Goal: Task Accomplishment & Management: Use online tool/utility

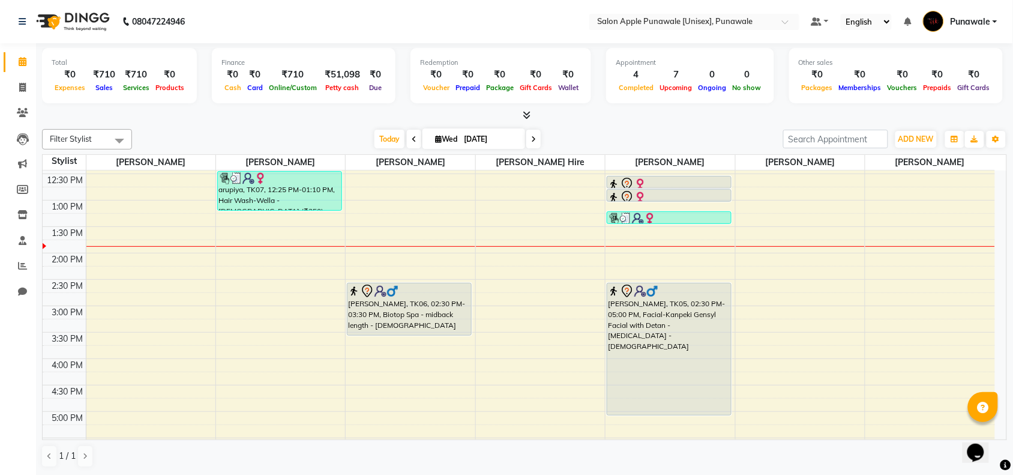
scroll to position [150, 0]
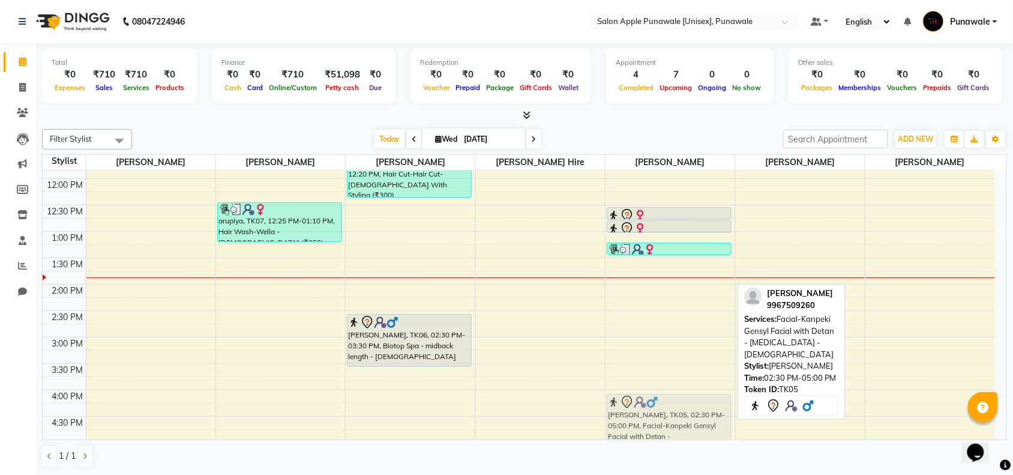
drag, startPoint x: 656, startPoint y: 315, endPoint x: 648, endPoint y: 390, distance: 75.4
click at [648, 390] on div "9:00 AM 9:30 AM 10:00 AM 10:30 AM 11:00 AM 11:30 AM 12:00 PM 12:30 PM 1:00 PM 1…" at bounding box center [519, 389] width 952 height 739
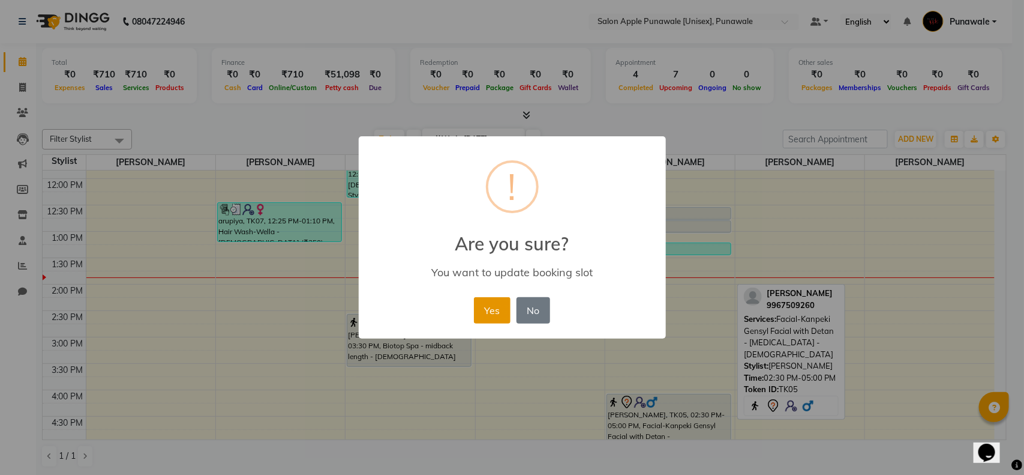
click at [491, 299] on button "Yes" at bounding box center [492, 310] width 37 height 26
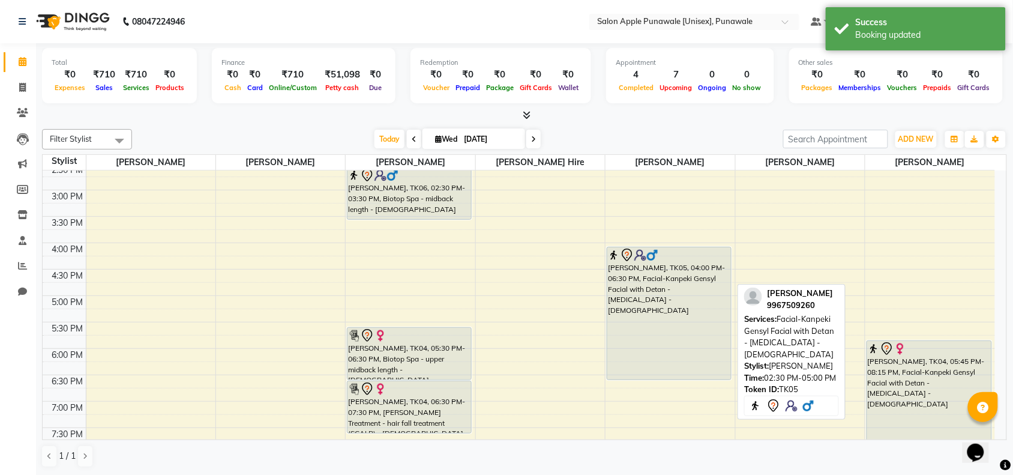
scroll to position [300, 0]
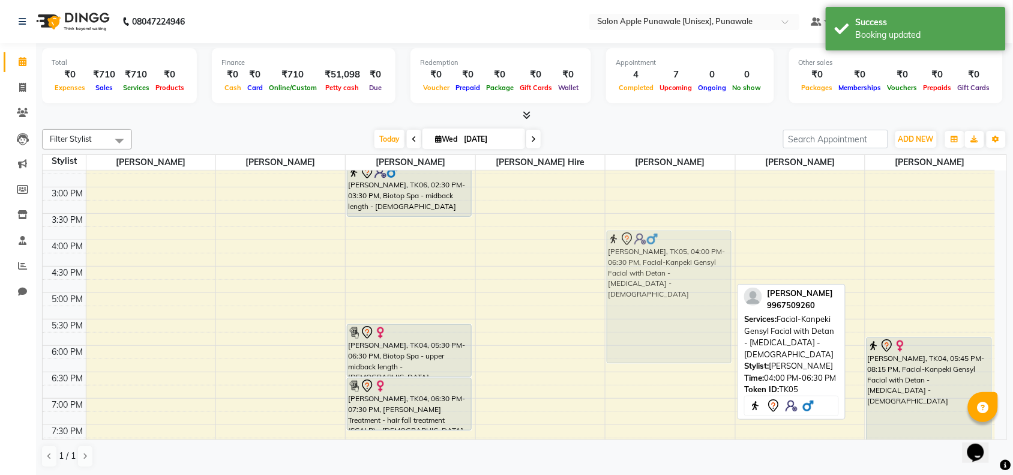
drag, startPoint x: 667, startPoint y: 250, endPoint x: 673, endPoint y: 232, distance: 19.0
click at [673, 232] on div "janavi c, TK01, 09:50 AM-10:05 AM, Threading-Upper Lips-[DEMOGRAPHIC_DATA] (₹30…" at bounding box center [669, 239] width 129 height 739
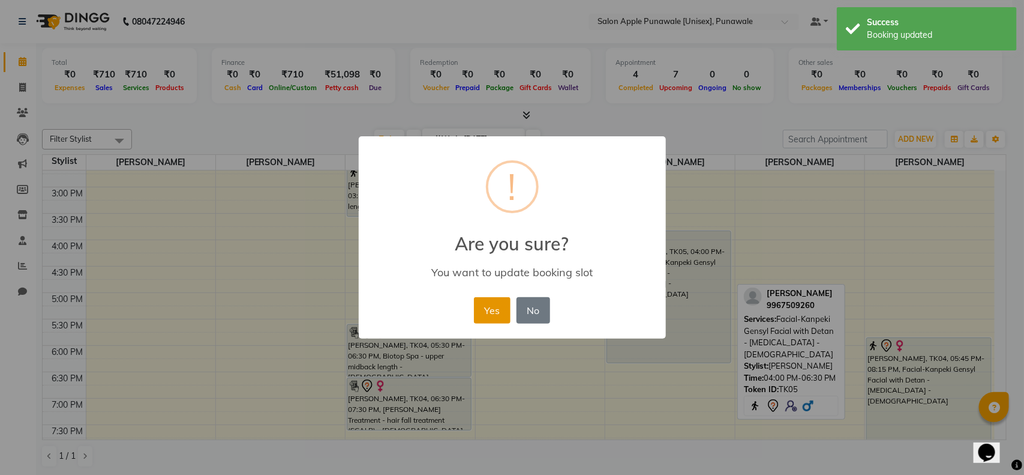
click at [487, 307] on button "Yes" at bounding box center [492, 310] width 37 height 26
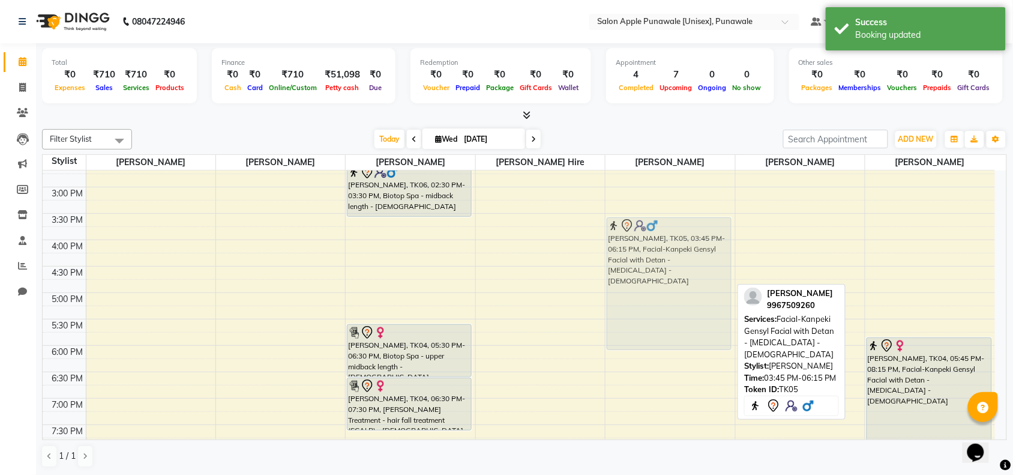
drag, startPoint x: 643, startPoint y: 233, endPoint x: 649, endPoint y: 226, distance: 9.4
click at [653, 217] on div "janavi c, TK01, 09:50 AM-10:05 AM, Threading-Upper Lips-[DEMOGRAPHIC_DATA] (₹30…" at bounding box center [669, 239] width 129 height 739
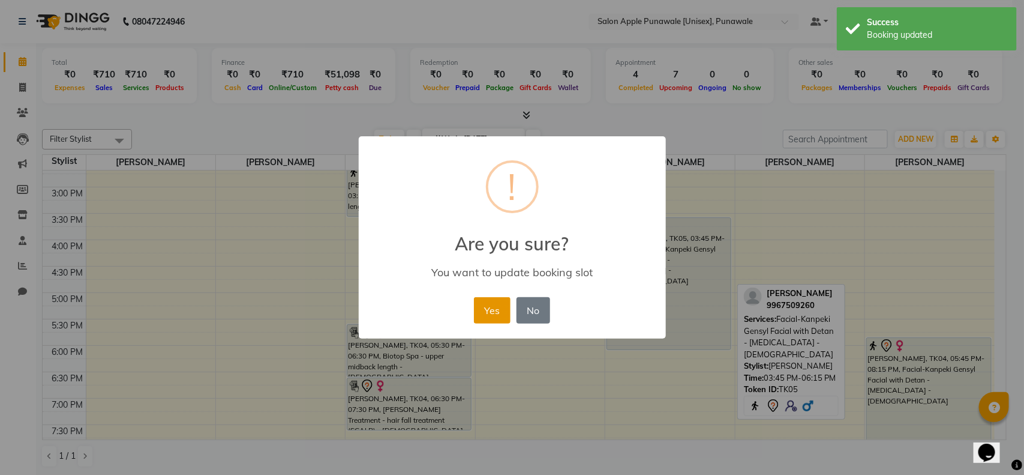
click at [493, 309] on button "Yes" at bounding box center [492, 310] width 37 height 26
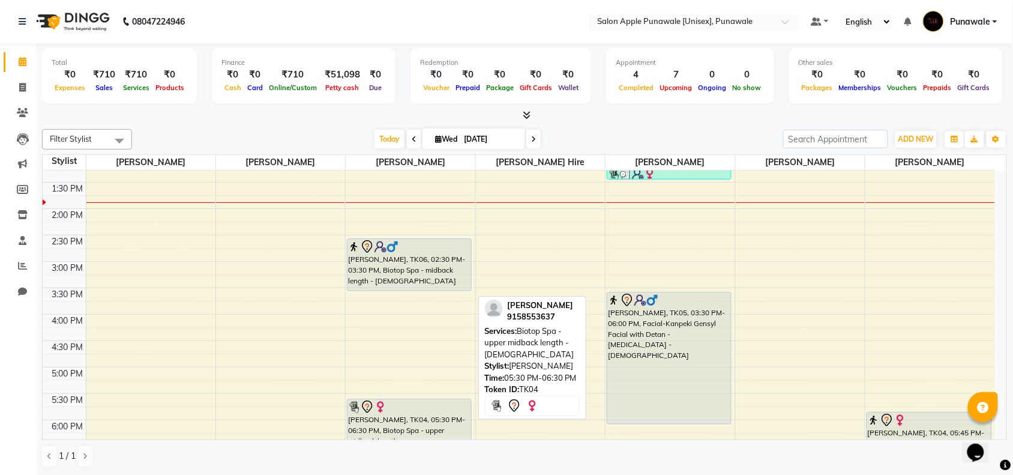
scroll to position [225, 0]
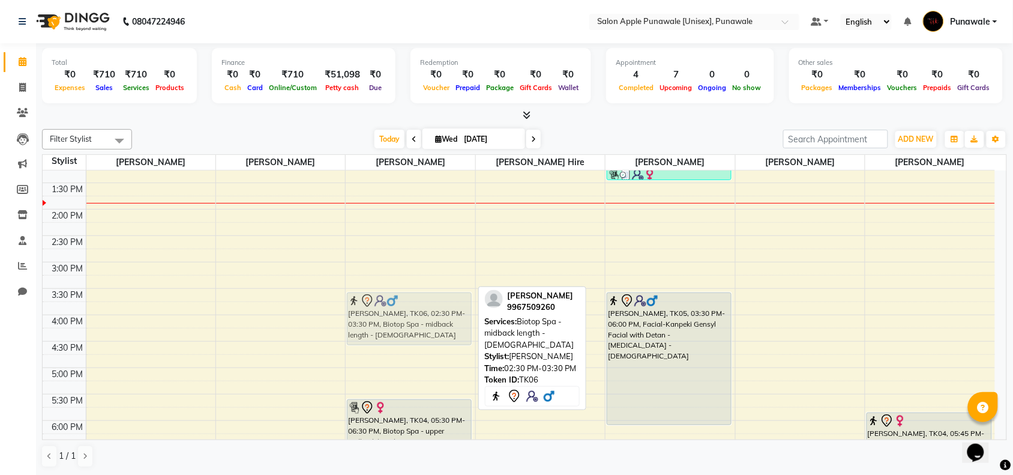
drag, startPoint x: 407, startPoint y: 240, endPoint x: 394, endPoint y: 292, distance: 53.3
click at [394, 292] on div "9:00 AM 9:30 AM 10:00 AM 10:30 AM 11:00 AM 11:30 AM 12:00 PM 12:30 PM 1:00 PM 1…" at bounding box center [519, 314] width 952 height 739
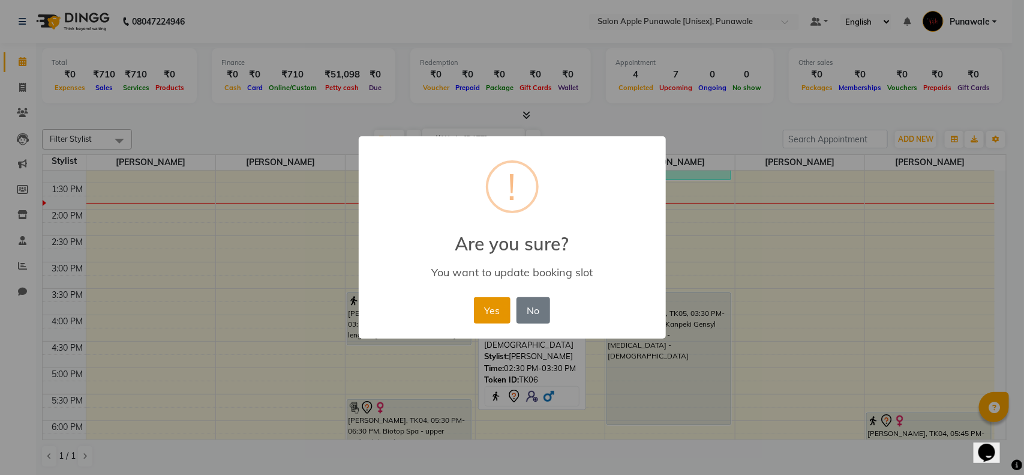
click at [495, 313] on button "Yes" at bounding box center [492, 310] width 37 height 26
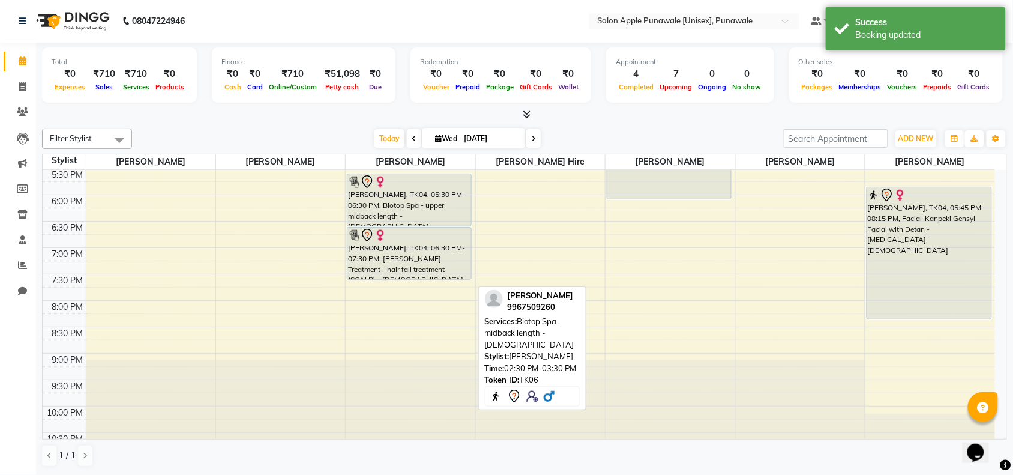
scroll to position [375, 0]
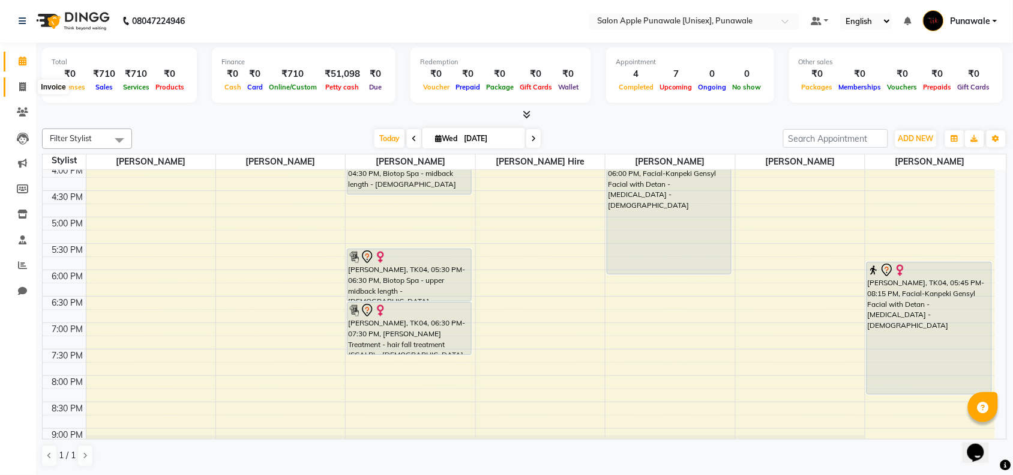
click at [16, 83] on span at bounding box center [22, 87] width 21 height 14
select select "5421"
select select "service"
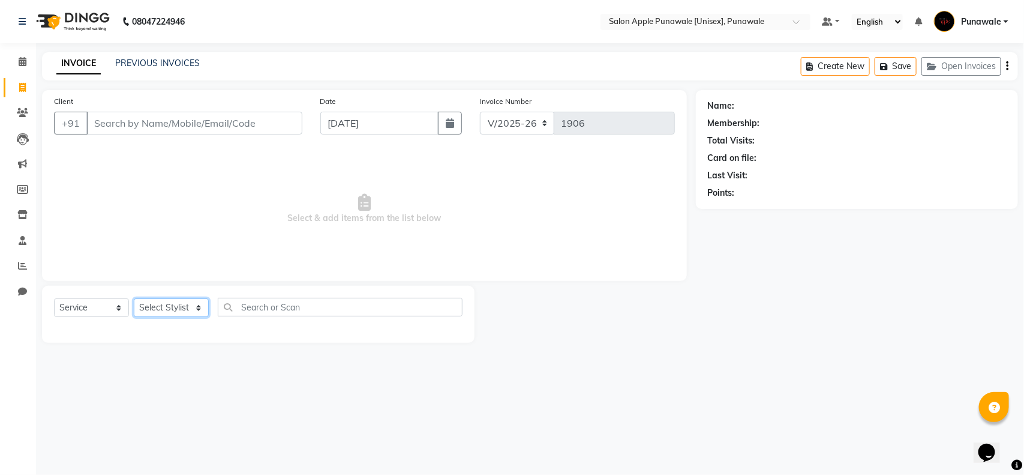
click at [147, 302] on select "Select Stylist [PERSON_NAME] Avi [PERSON_NAME] [PERSON_NAME] [PERSON_NAME] [PER…" at bounding box center [171, 307] width 75 height 19
select select "54408"
click at [134, 298] on select "Select Stylist [PERSON_NAME] Avi [PERSON_NAME] [PERSON_NAME] [PERSON_NAME] [PER…" at bounding box center [171, 307] width 75 height 19
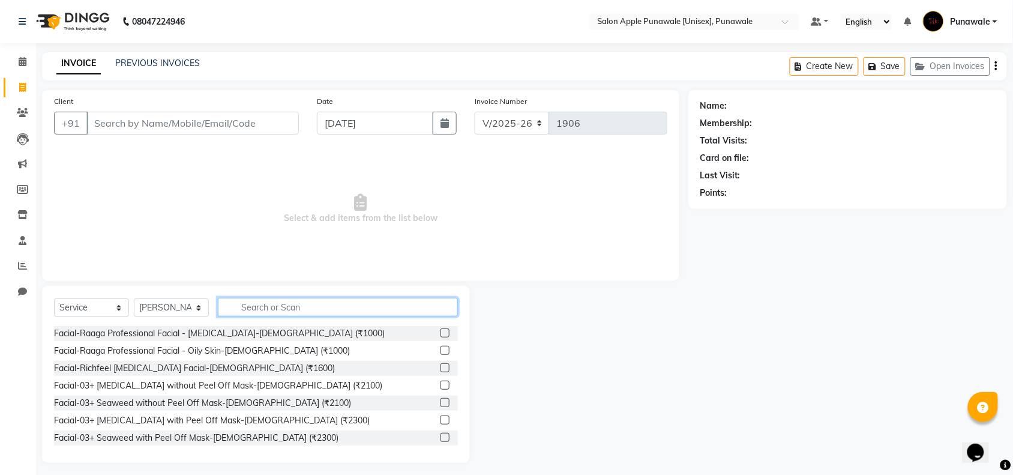
click at [266, 313] on input "text" at bounding box center [338, 307] width 240 height 19
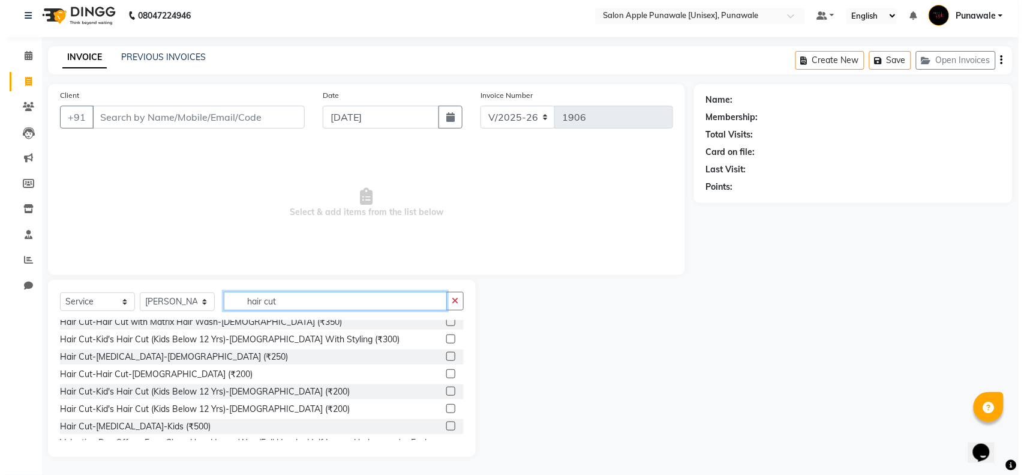
scroll to position [150, 0]
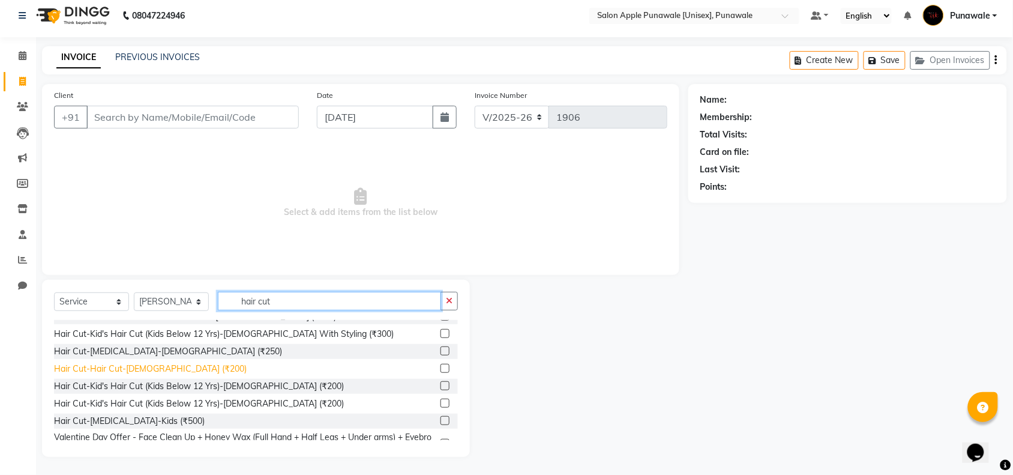
type input "hair cut"
click at [102, 367] on div "Hair Cut-Hair Cut-[DEMOGRAPHIC_DATA] (₹200)" at bounding box center [150, 368] width 193 height 13
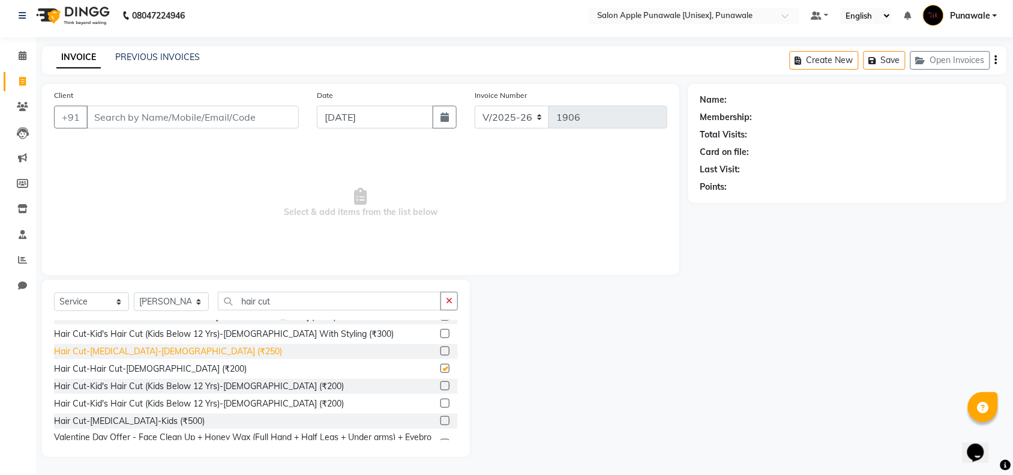
checkbox input "false"
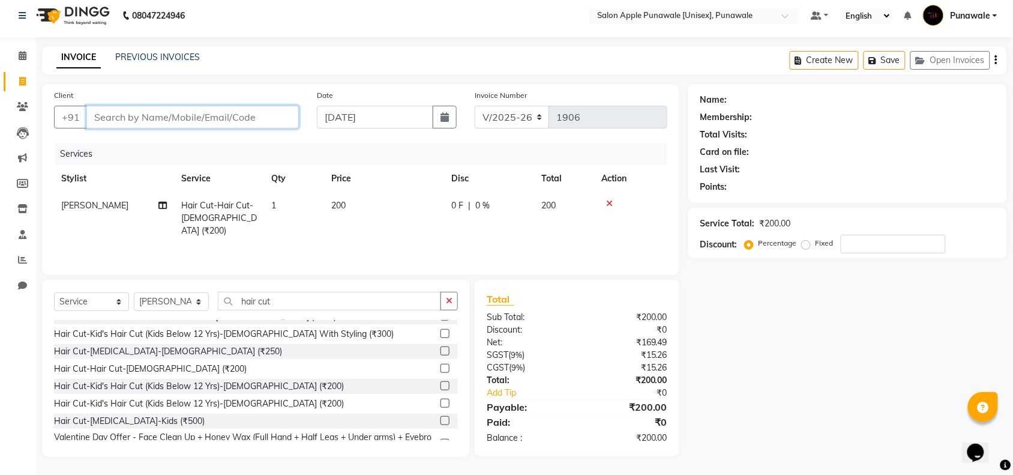
click at [136, 118] on input "Client" at bounding box center [192, 117] width 212 height 23
type input "7"
type input "0"
type input "7875081915"
click at [267, 112] on span "Add Client" at bounding box center [267, 117] width 47 height 12
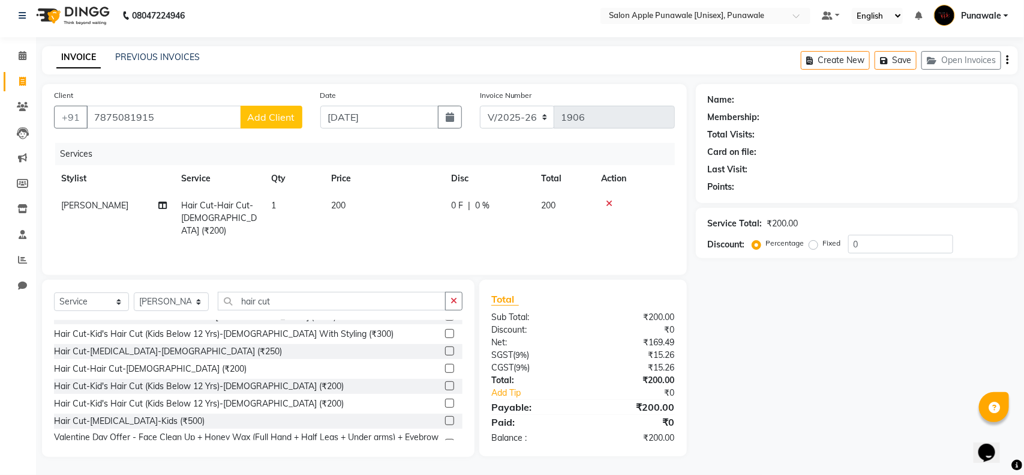
select select "22"
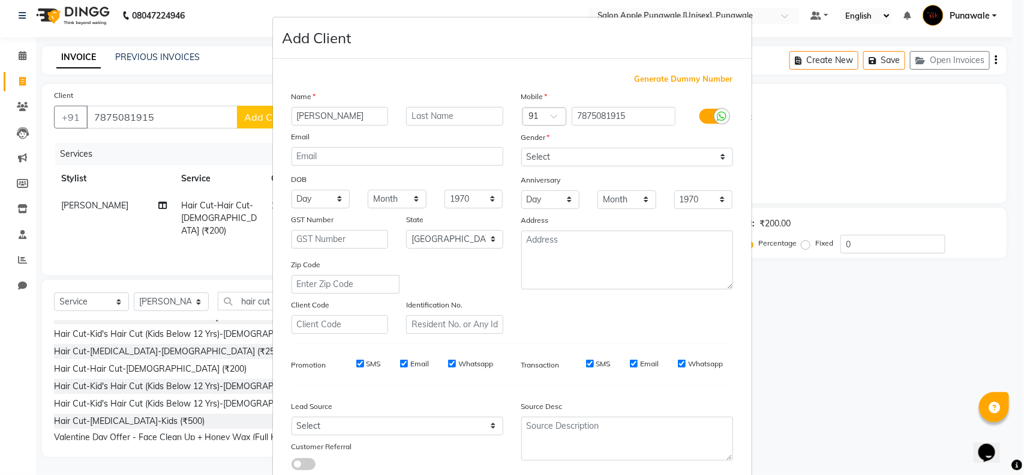
type input "[PERSON_NAME]"
click at [539, 158] on select "Select [DEMOGRAPHIC_DATA] [DEMOGRAPHIC_DATA] Other Prefer Not To Say" at bounding box center [627, 157] width 212 height 19
select select "[DEMOGRAPHIC_DATA]"
click at [521, 148] on select "Select [DEMOGRAPHIC_DATA] [DEMOGRAPHIC_DATA] Other Prefer Not To Say" at bounding box center [627, 157] width 212 height 19
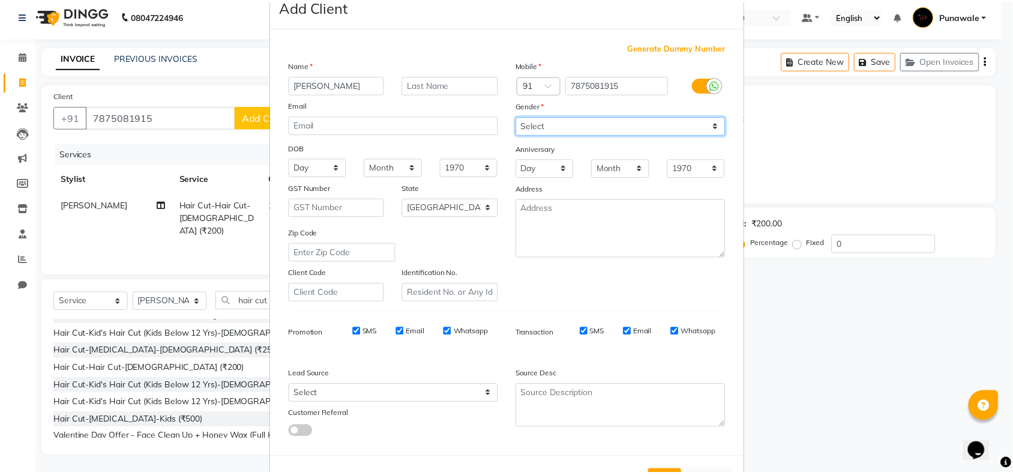
scroll to position [75, 0]
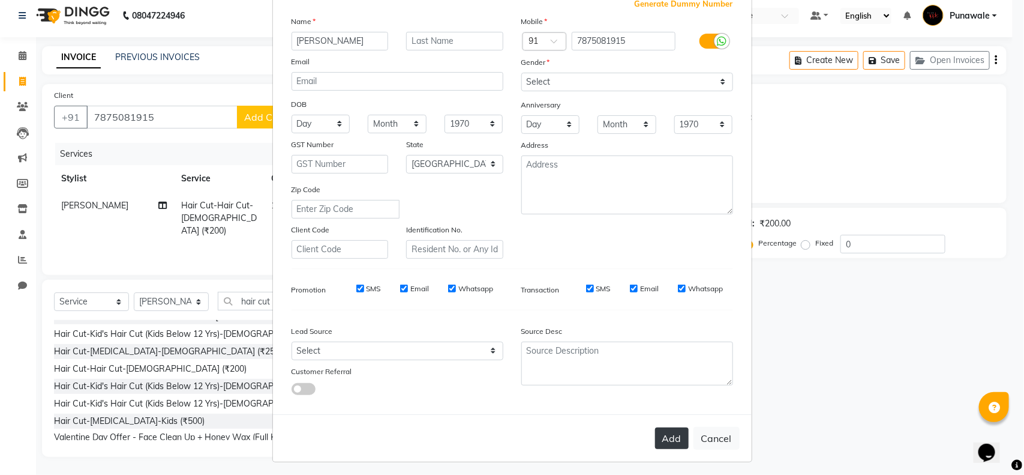
click at [655, 427] on button "Add" at bounding box center [672, 438] width 34 height 22
select select
select select "null"
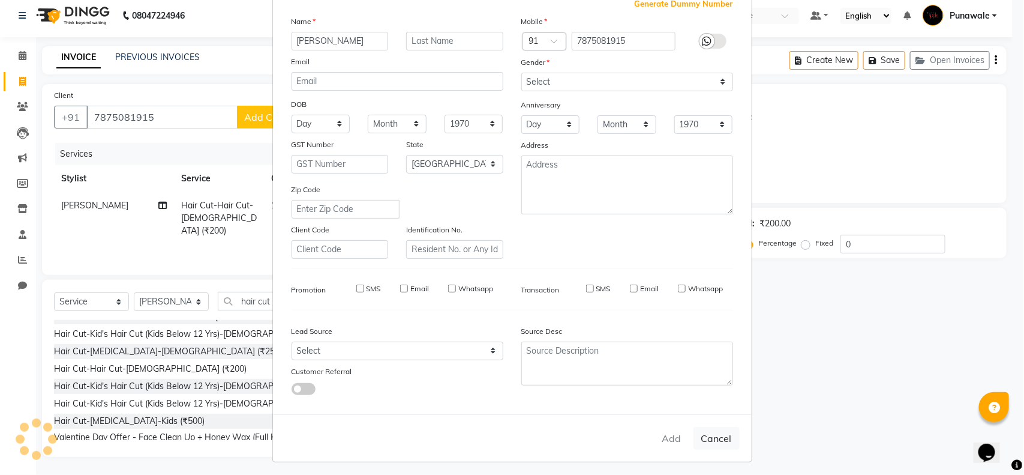
select select
checkbox input "false"
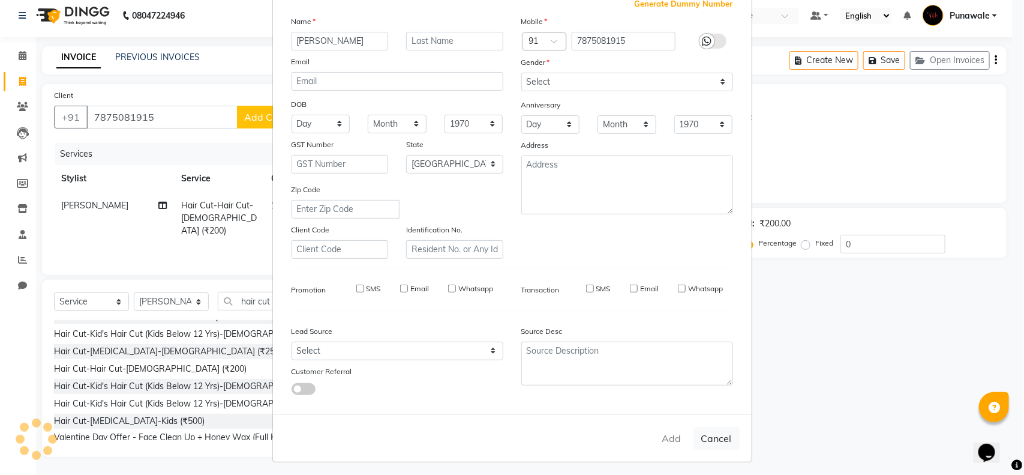
checkbox input "false"
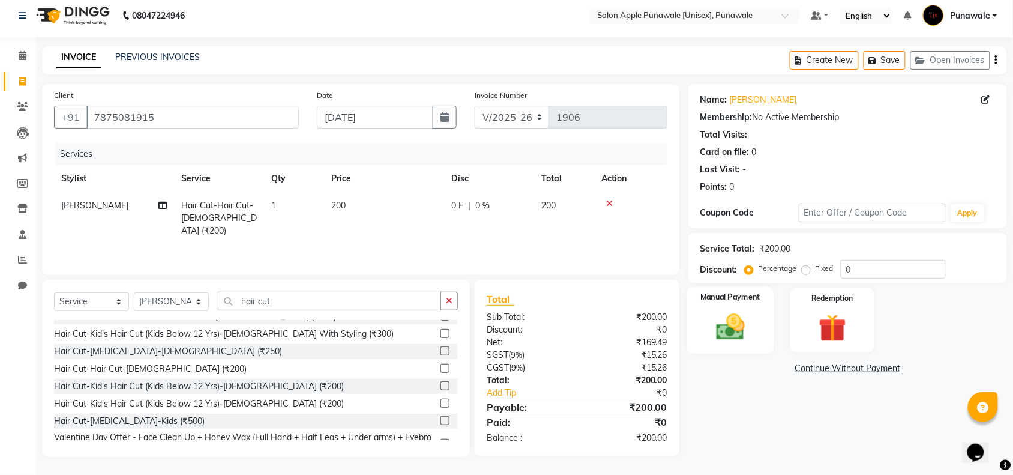
click at [761, 304] on div "Manual Payment" at bounding box center [730, 320] width 88 height 67
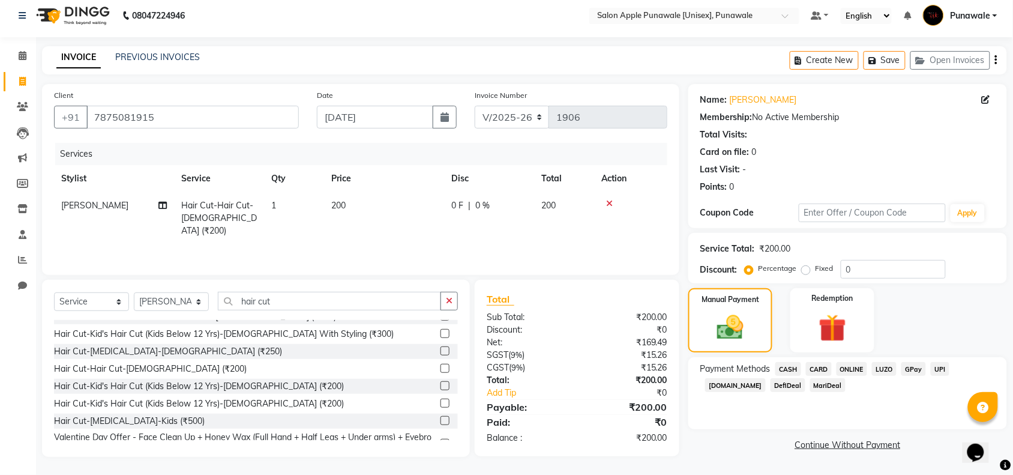
click at [853, 370] on span "ONLINE" at bounding box center [851, 369] width 31 height 14
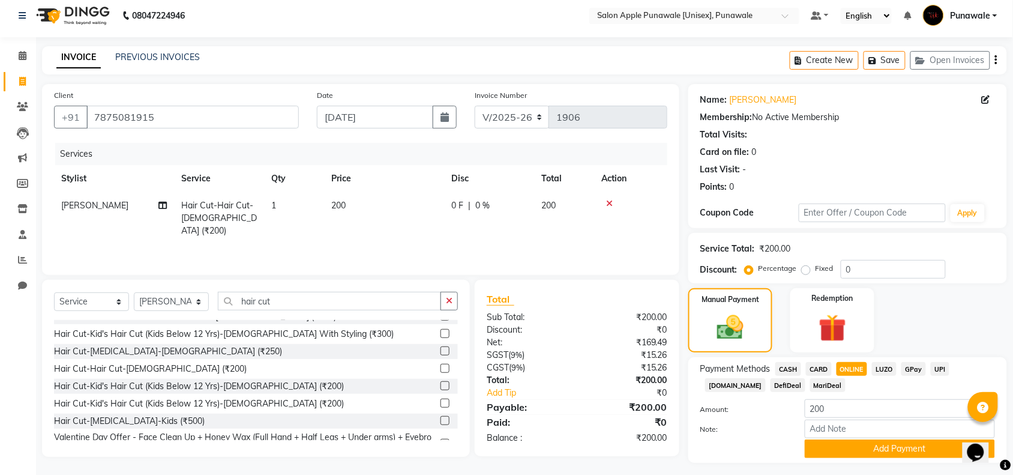
scroll to position [36, 0]
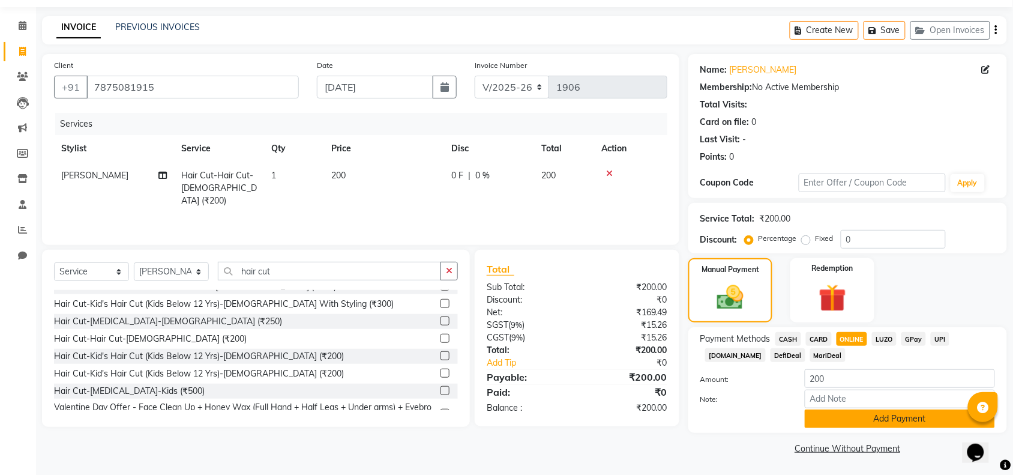
click at [848, 413] on button "Add Payment" at bounding box center [900, 418] width 190 height 19
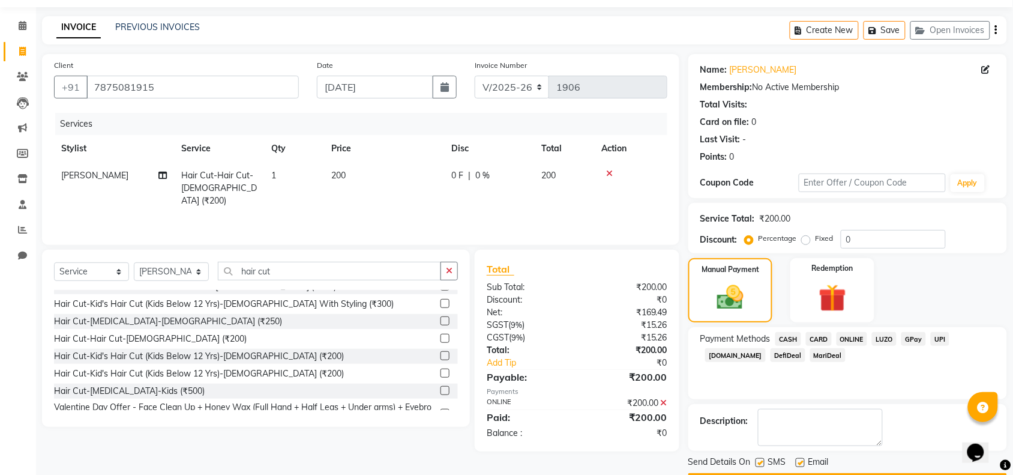
scroll to position [71, 0]
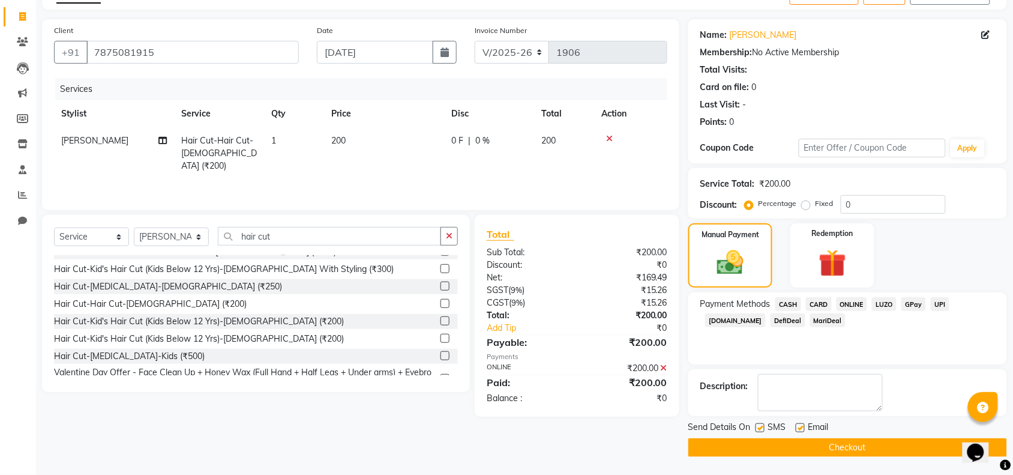
click at [835, 444] on button "Checkout" at bounding box center [847, 447] width 319 height 19
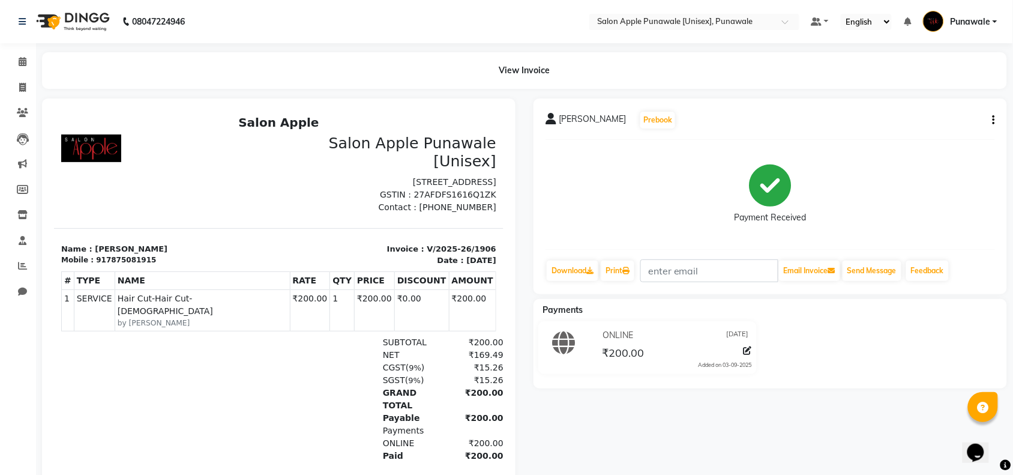
scroll to position [10, 0]
click at [9, 58] on link "Calendar" at bounding box center [18, 62] width 29 height 20
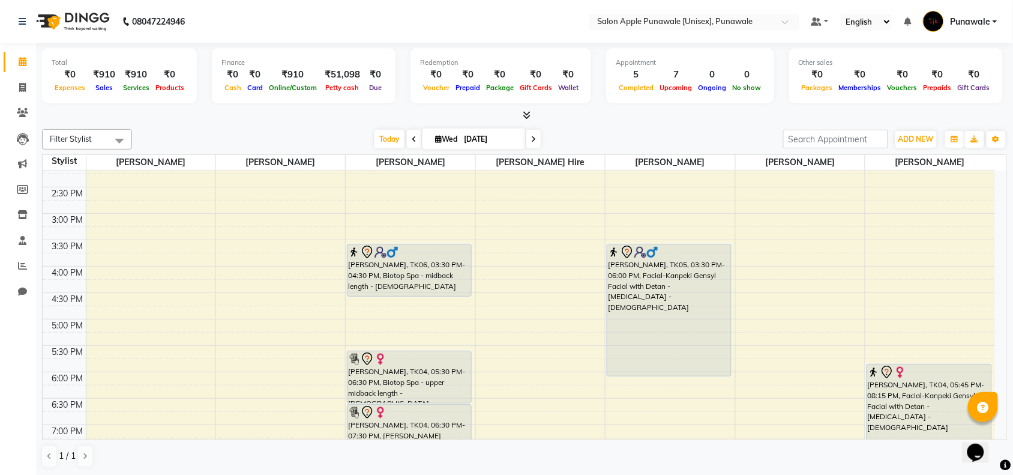
scroll to position [300, 0]
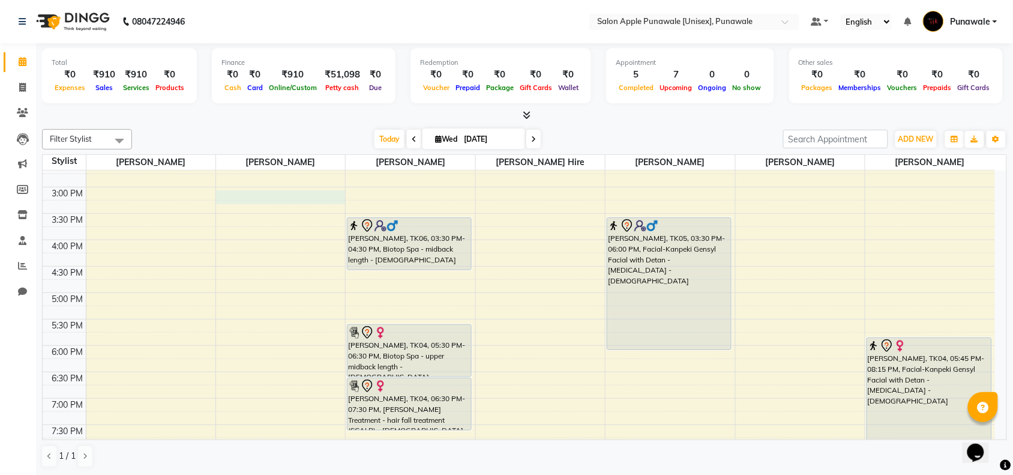
click at [298, 199] on div "9:00 AM 9:30 AM 10:00 AM 10:30 AM 11:00 AM 11:30 AM 12:00 PM 12:30 PM 1:00 PM 1…" at bounding box center [519, 239] width 952 height 739
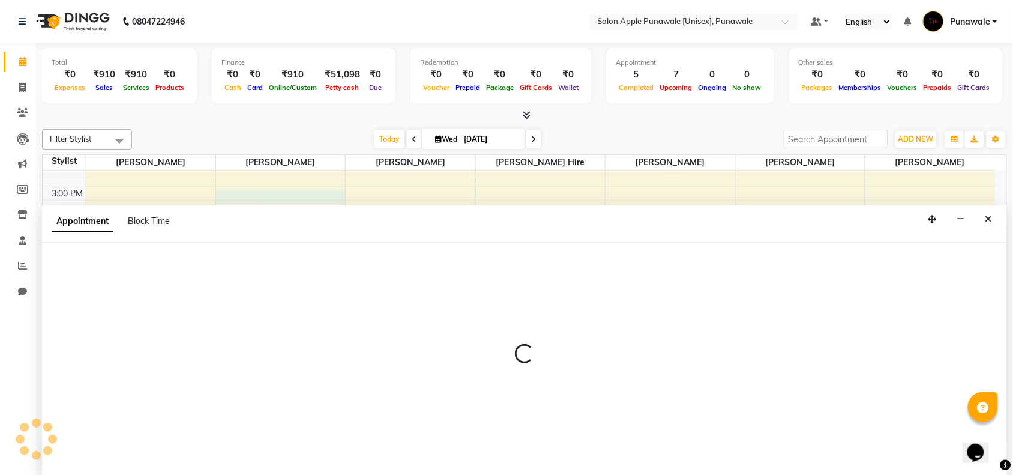
scroll to position [1, 0]
select select "84102"
select select "tentative"
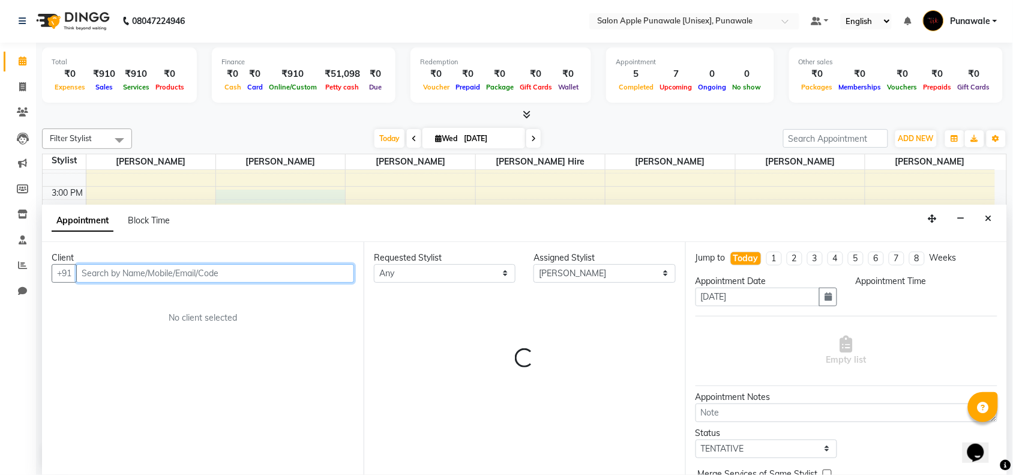
select select "900"
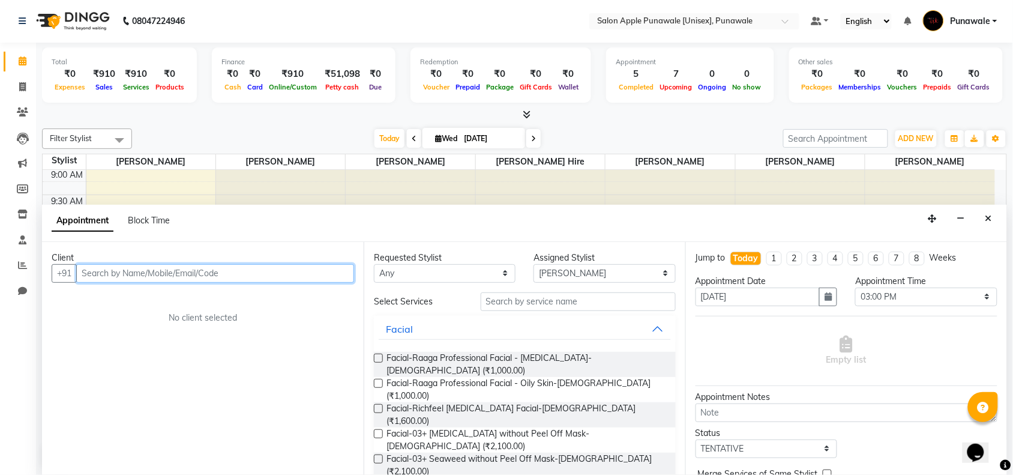
scroll to position [0, 0]
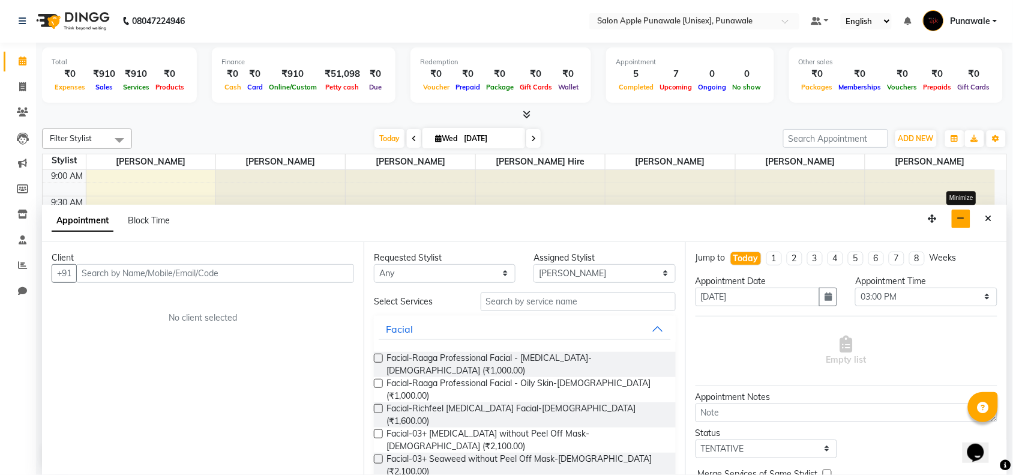
click at [954, 211] on button "button" at bounding box center [960, 218] width 19 height 19
